Goal: Task Accomplishment & Management: Complete application form

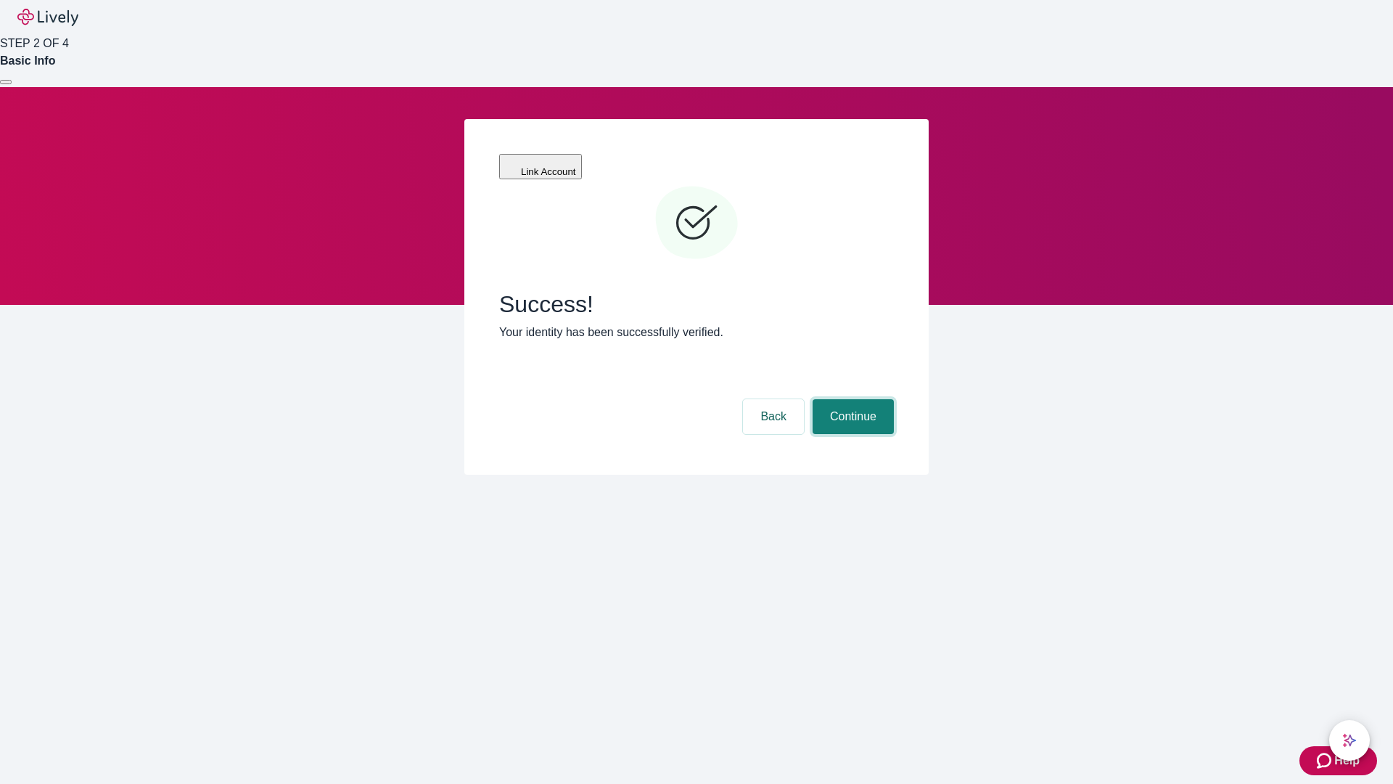
click at [853, 399] on button "Continue" at bounding box center [853, 416] width 81 height 35
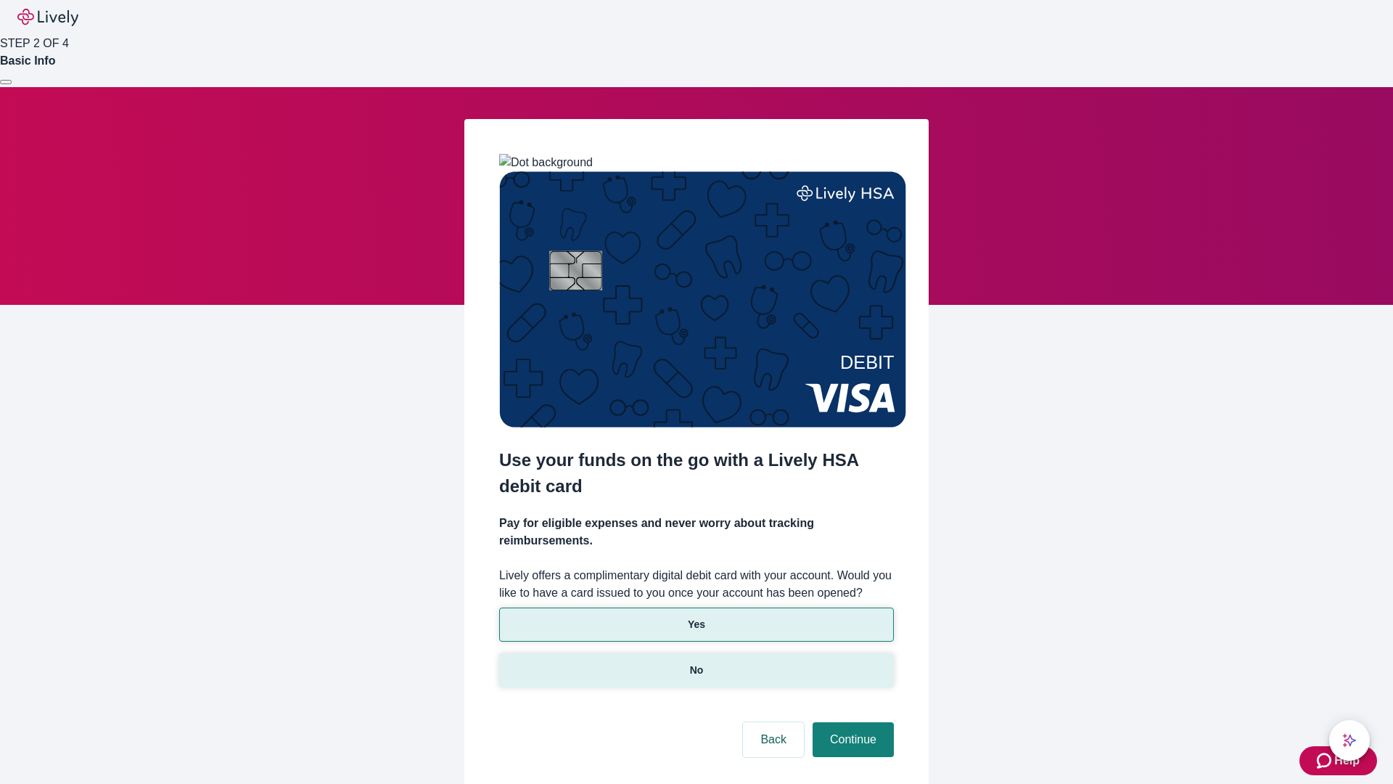
click at [696, 663] on p "No" at bounding box center [697, 670] width 14 height 15
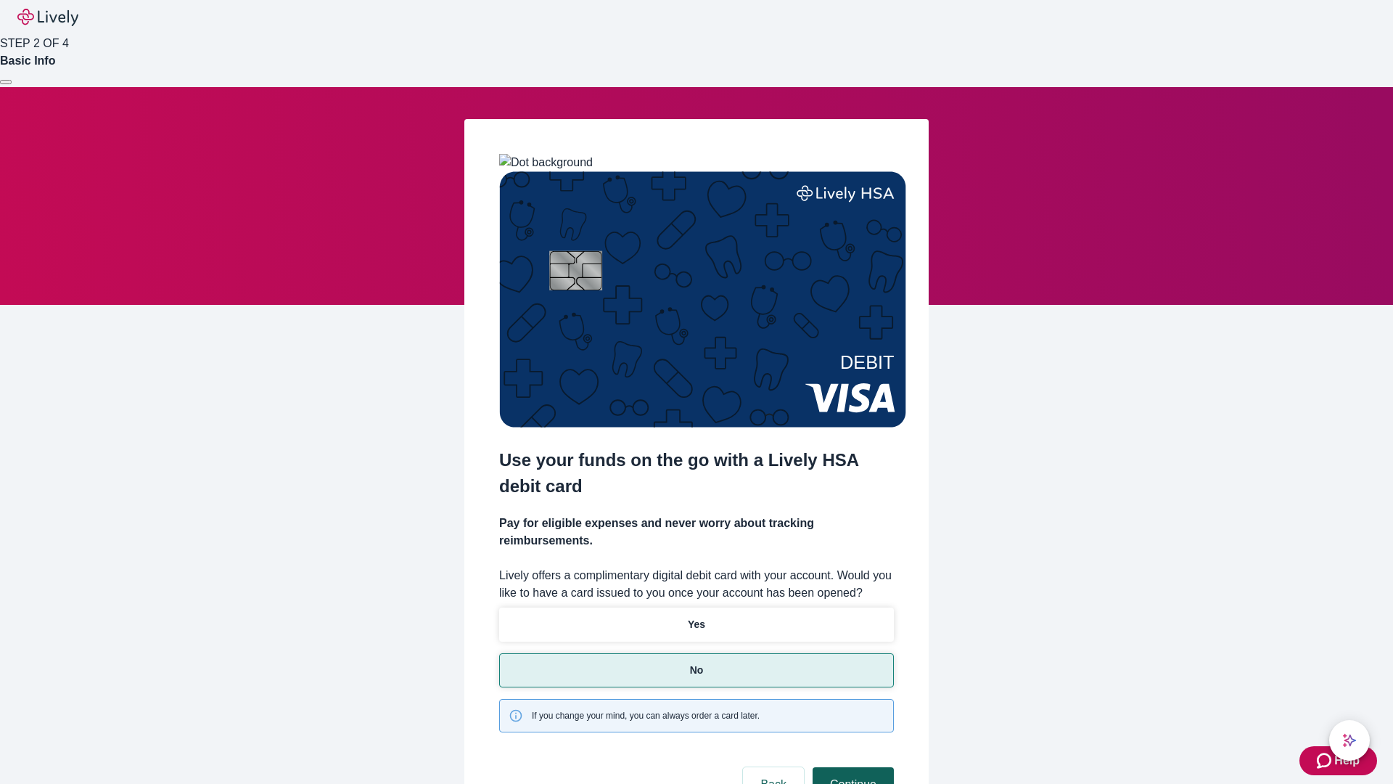
click at [851, 767] on button "Continue" at bounding box center [853, 784] width 81 height 35
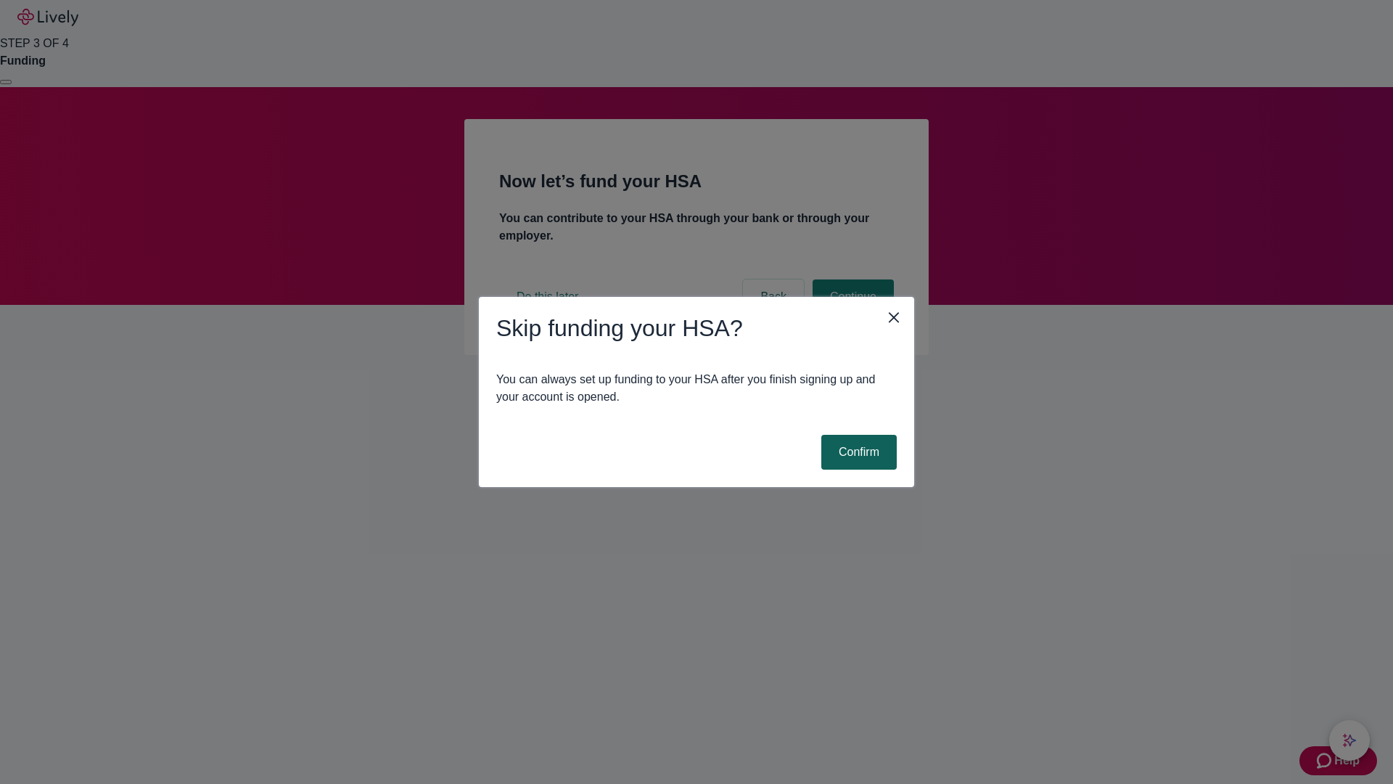
click at [857, 452] on button "Confirm" at bounding box center [858, 452] width 75 height 35
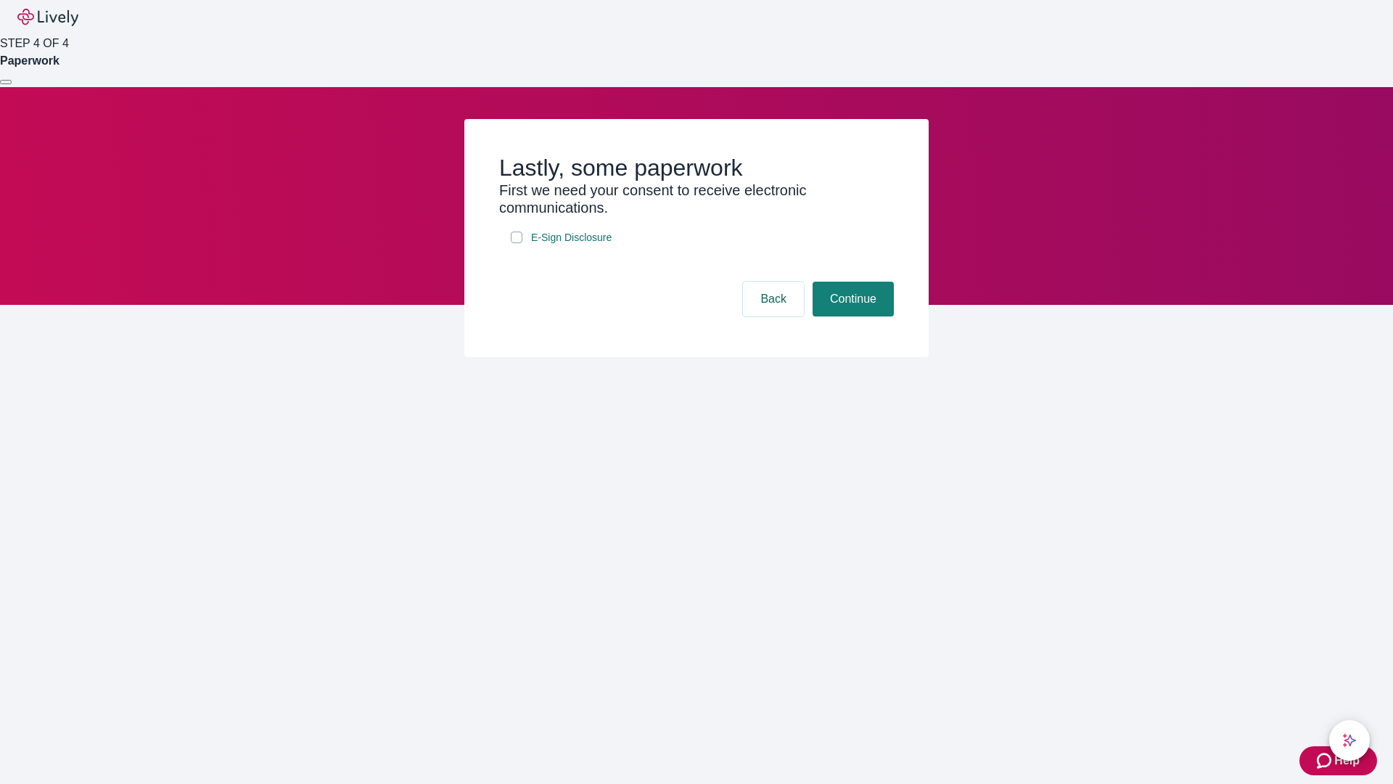
click at [517, 243] on input "E-Sign Disclosure" at bounding box center [517, 237] width 12 height 12
checkbox input "true"
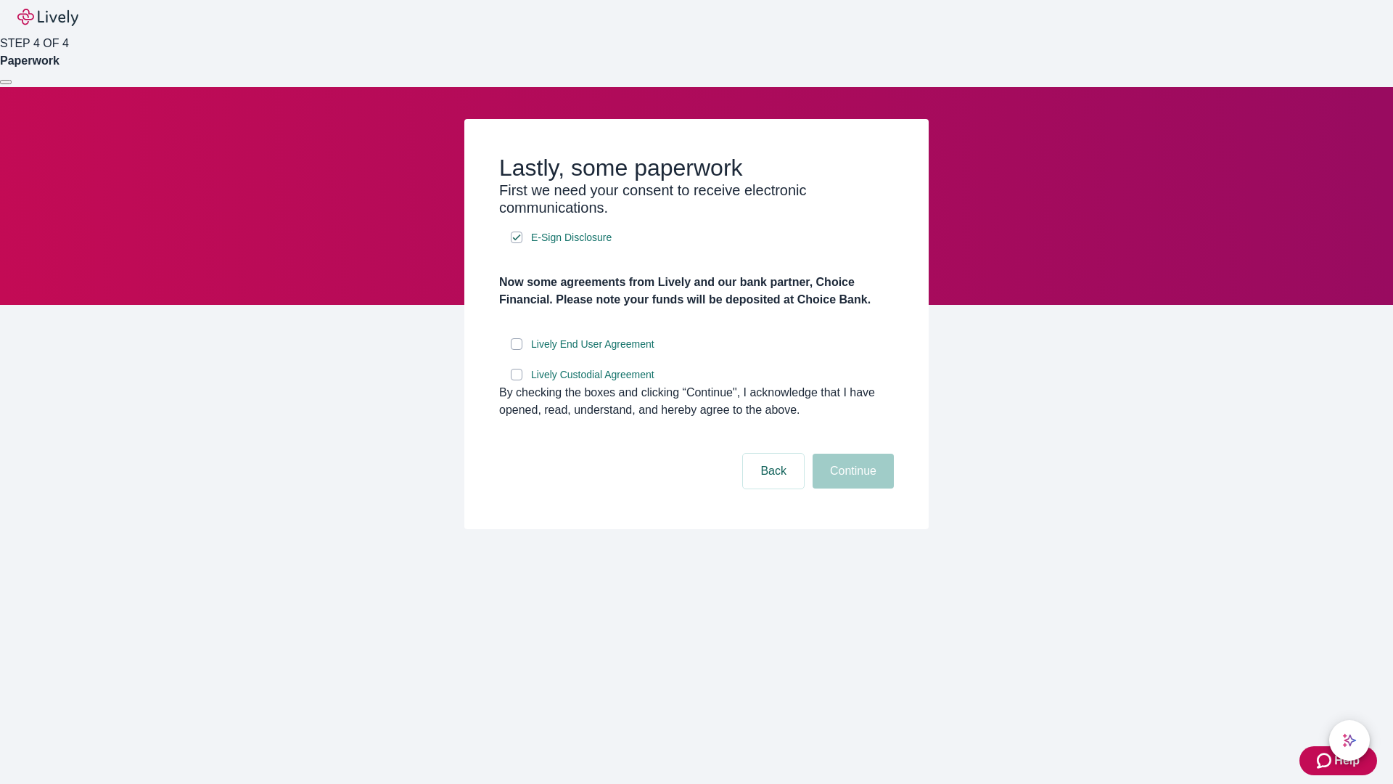
click at [517, 350] on input "Lively End User Agreement" at bounding box center [517, 344] width 12 height 12
checkbox input "true"
click at [517, 380] on input "Lively Custodial Agreement" at bounding box center [517, 375] width 12 height 12
checkbox input "true"
click at [851, 488] on button "Continue" at bounding box center [853, 471] width 81 height 35
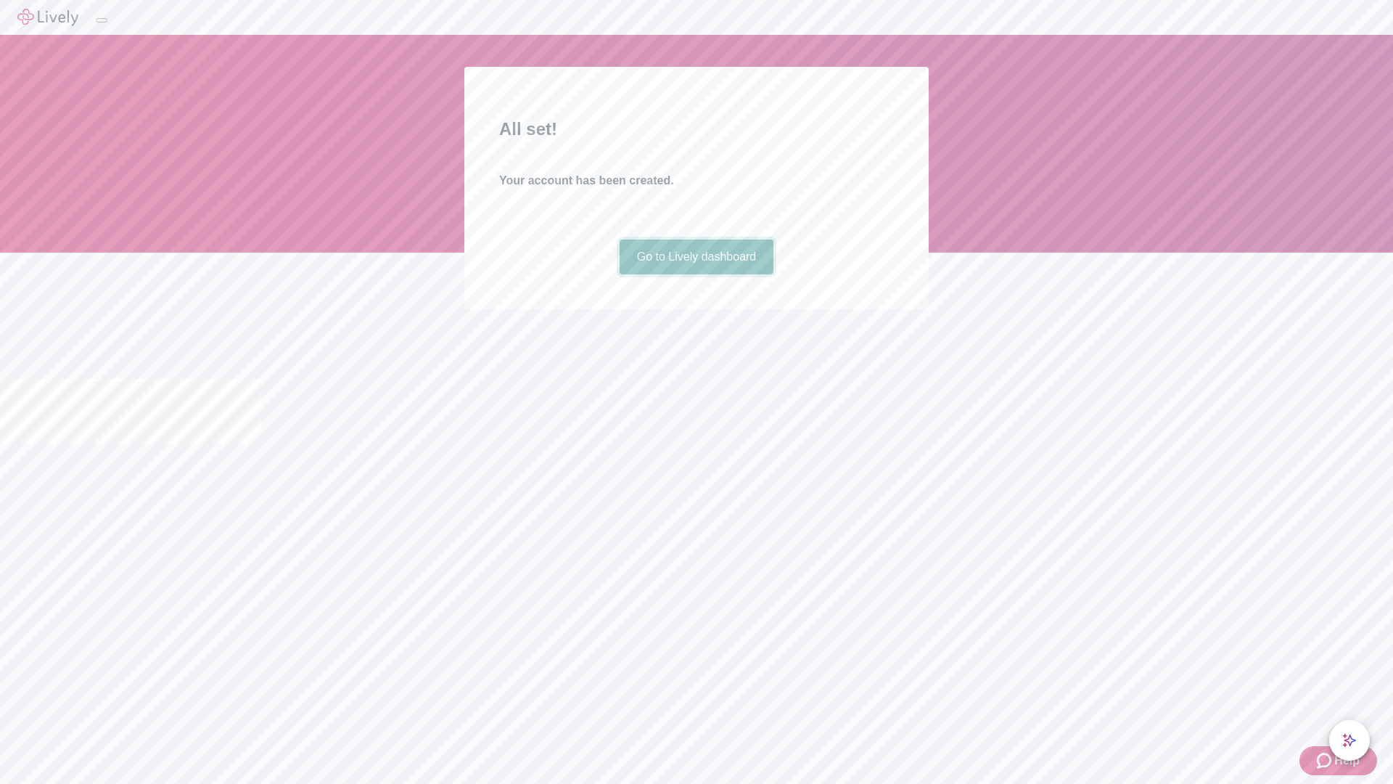
click at [696, 274] on link "Go to Lively dashboard" at bounding box center [697, 256] width 155 height 35
